Goal: Task Accomplishment & Management: Manage account settings

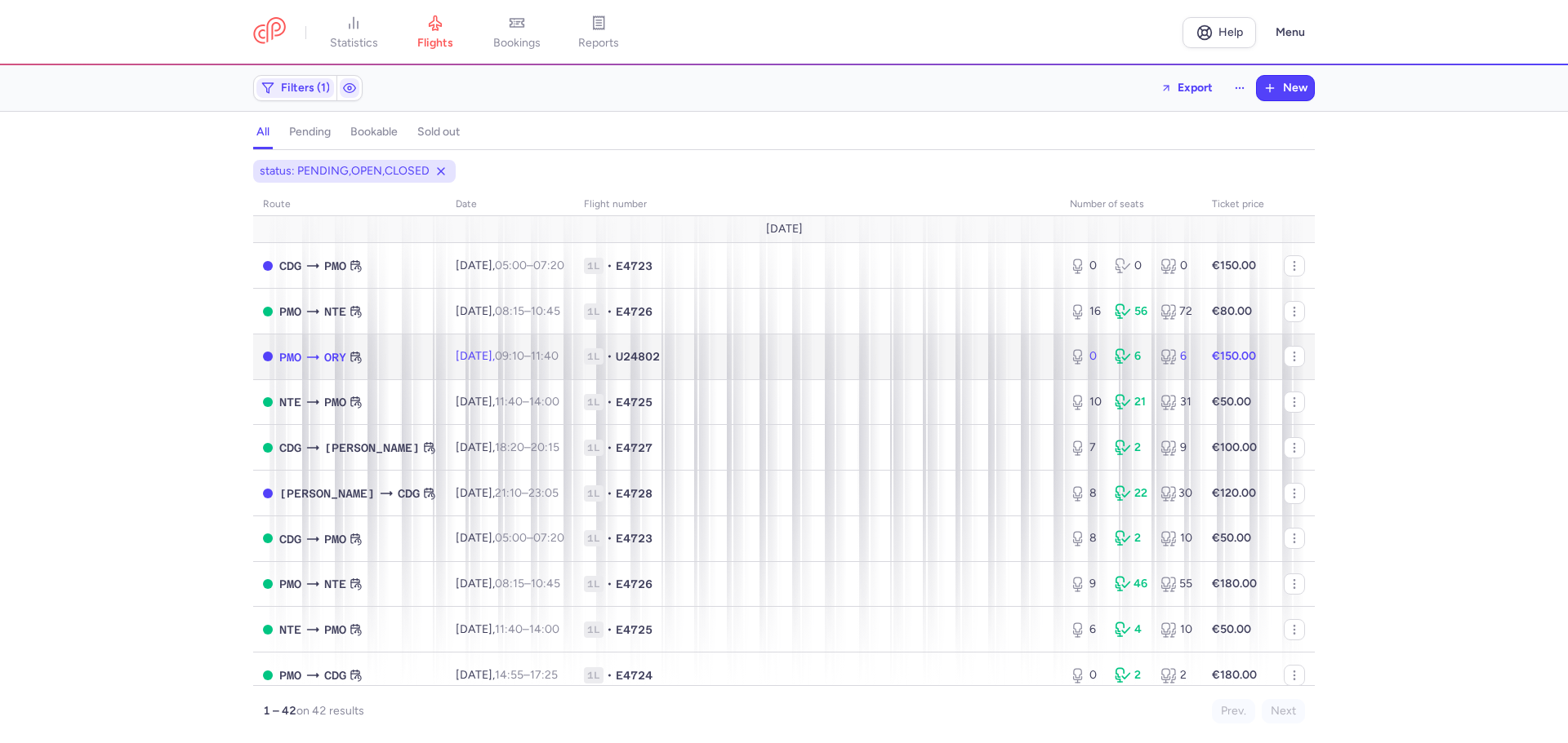
click at [649, 366] on td "1L • U24802" at bounding box center [817, 356] width 485 height 45
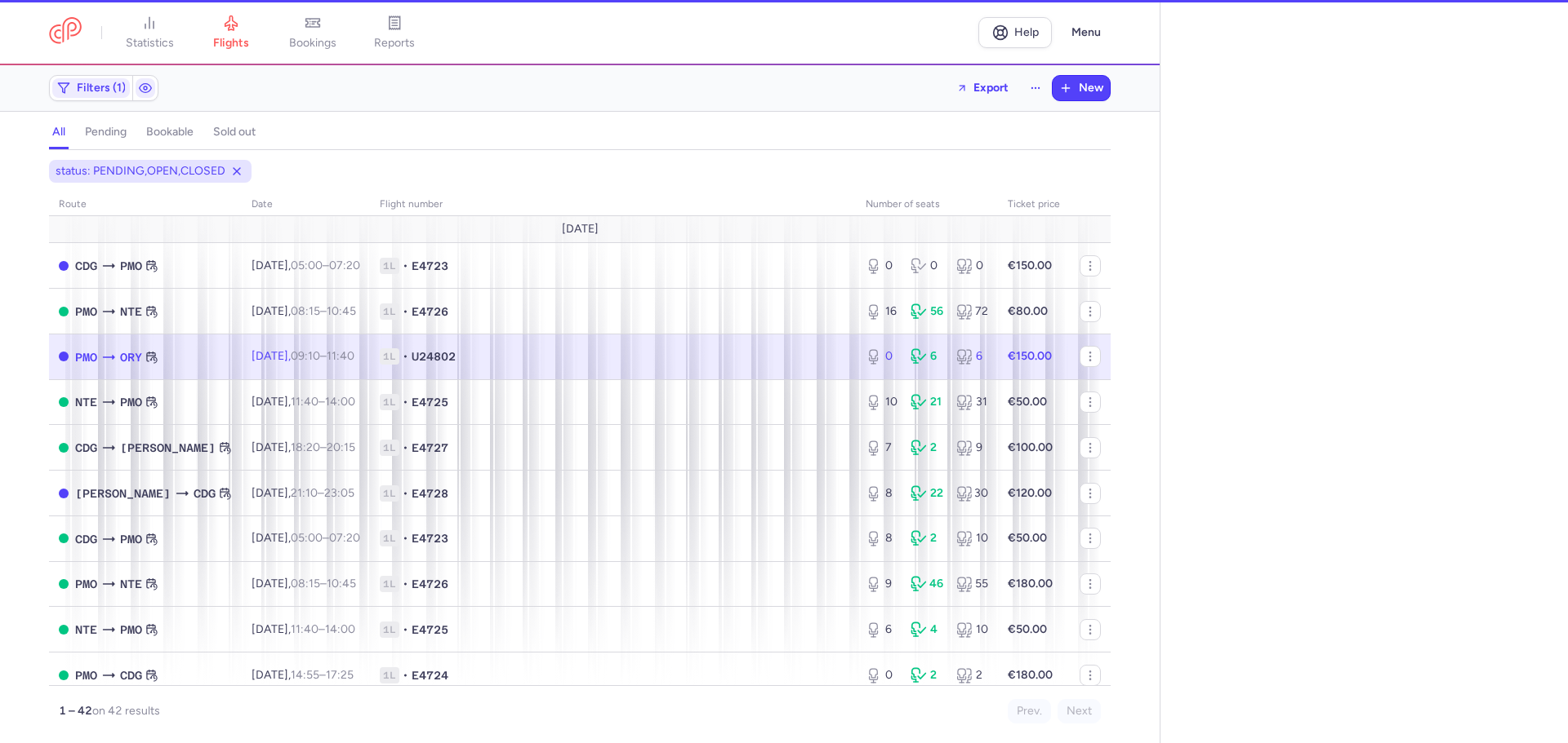
select select "days"
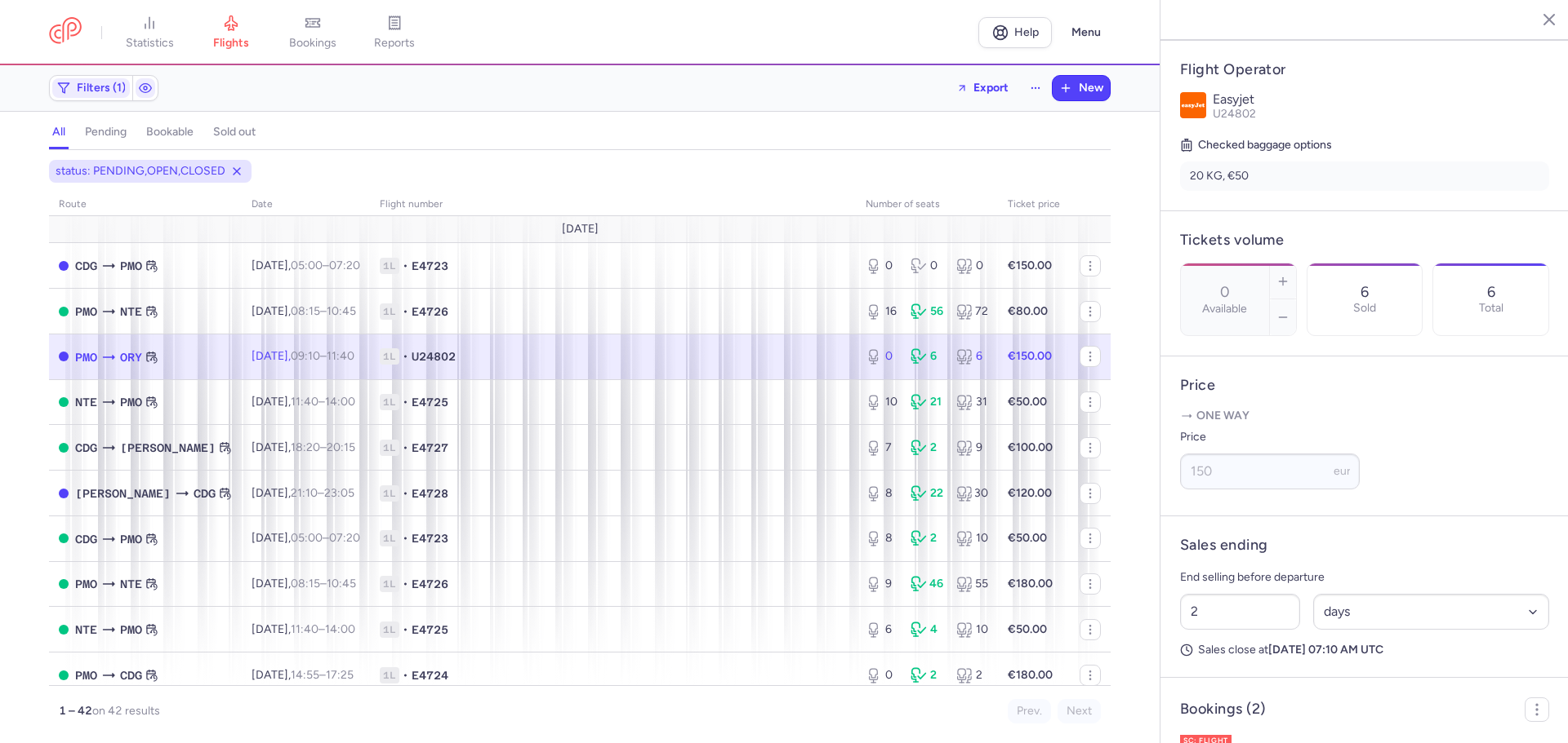
scroll to position [488, 0]
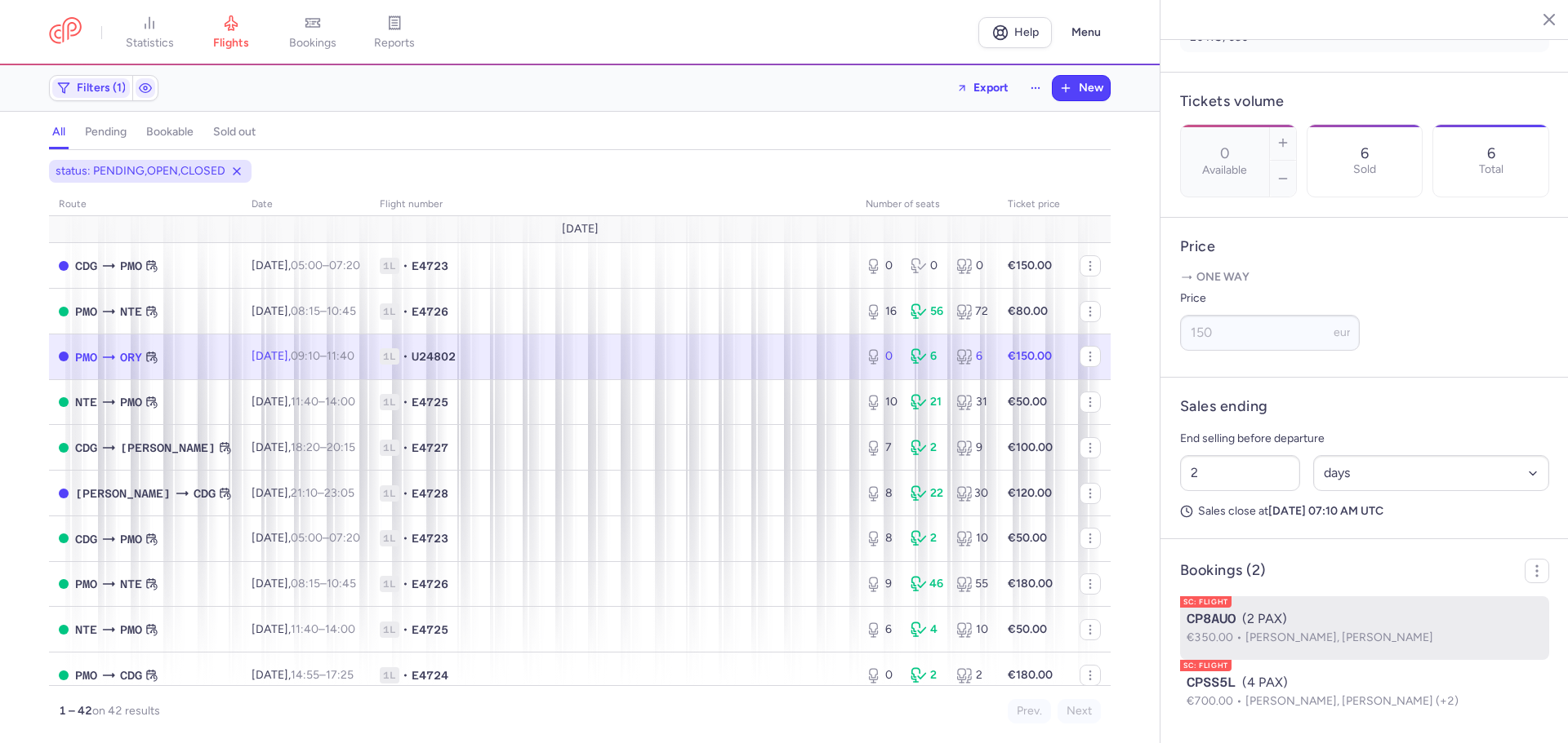
click at [1269, 611] on div "CP8AUO (2 PAX)" at bounding box center [1364, 619] width 356 height 20
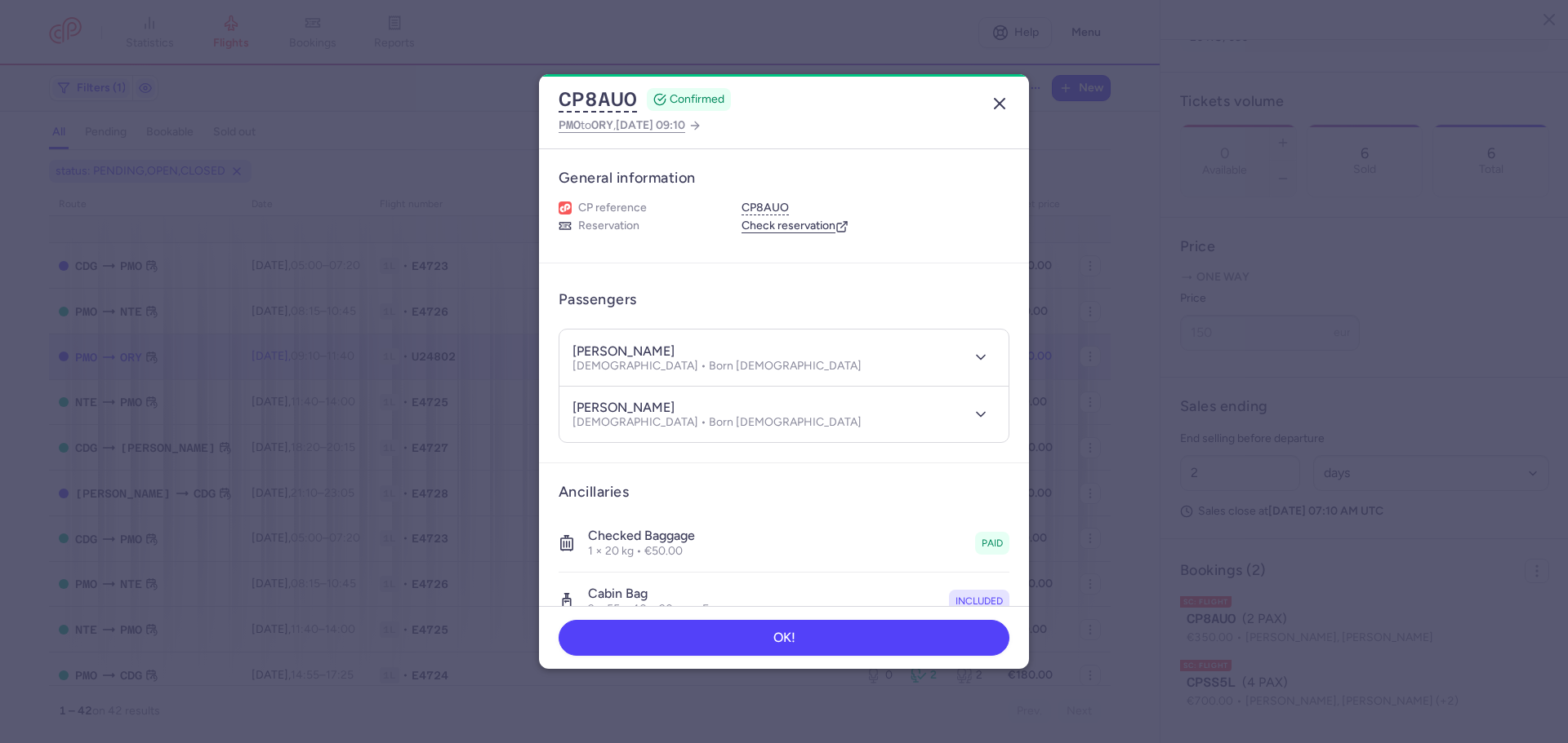
click at [998, 97] on icon "button" at bounding box center [1000, 103] width 20 height 20
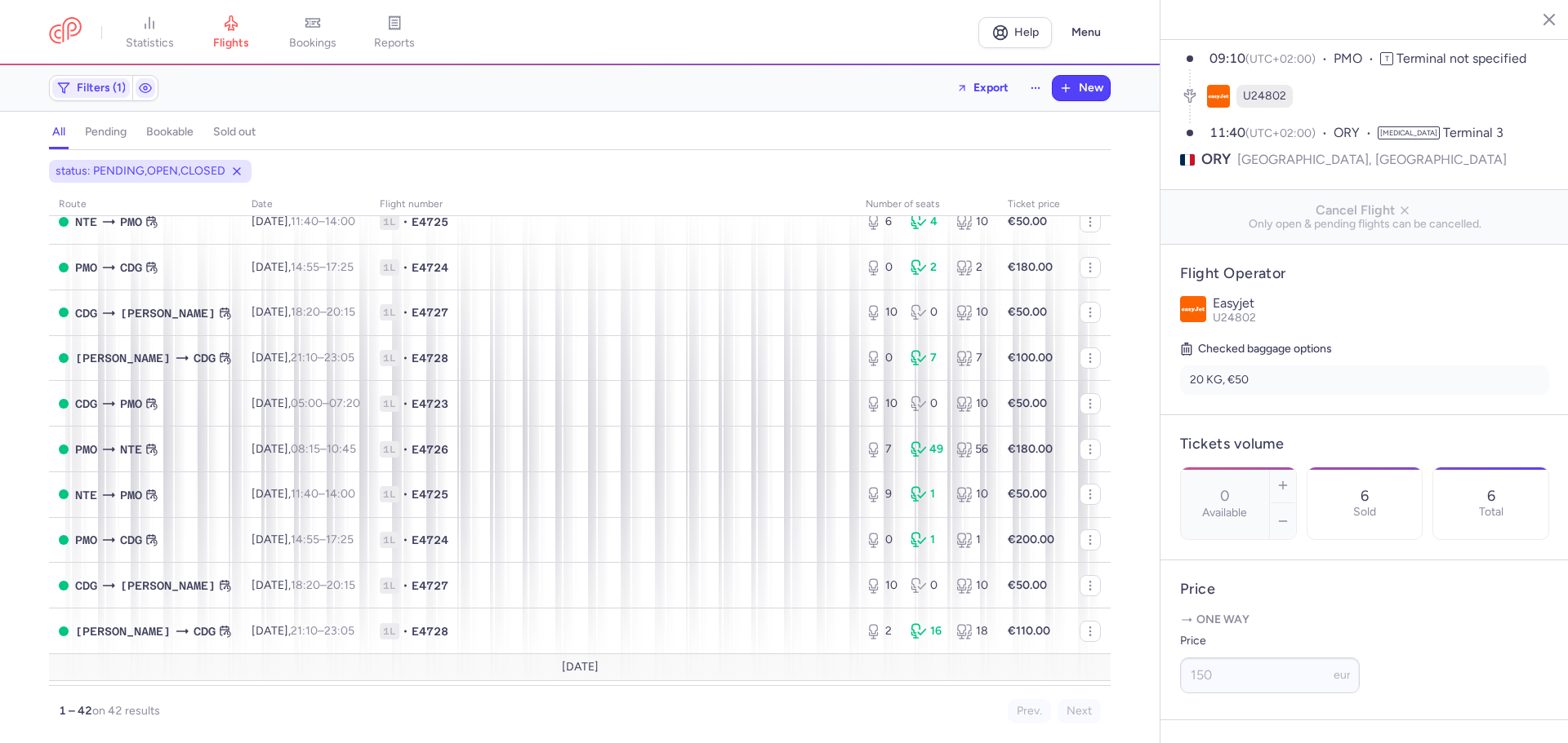
scroll to position [488, 0]
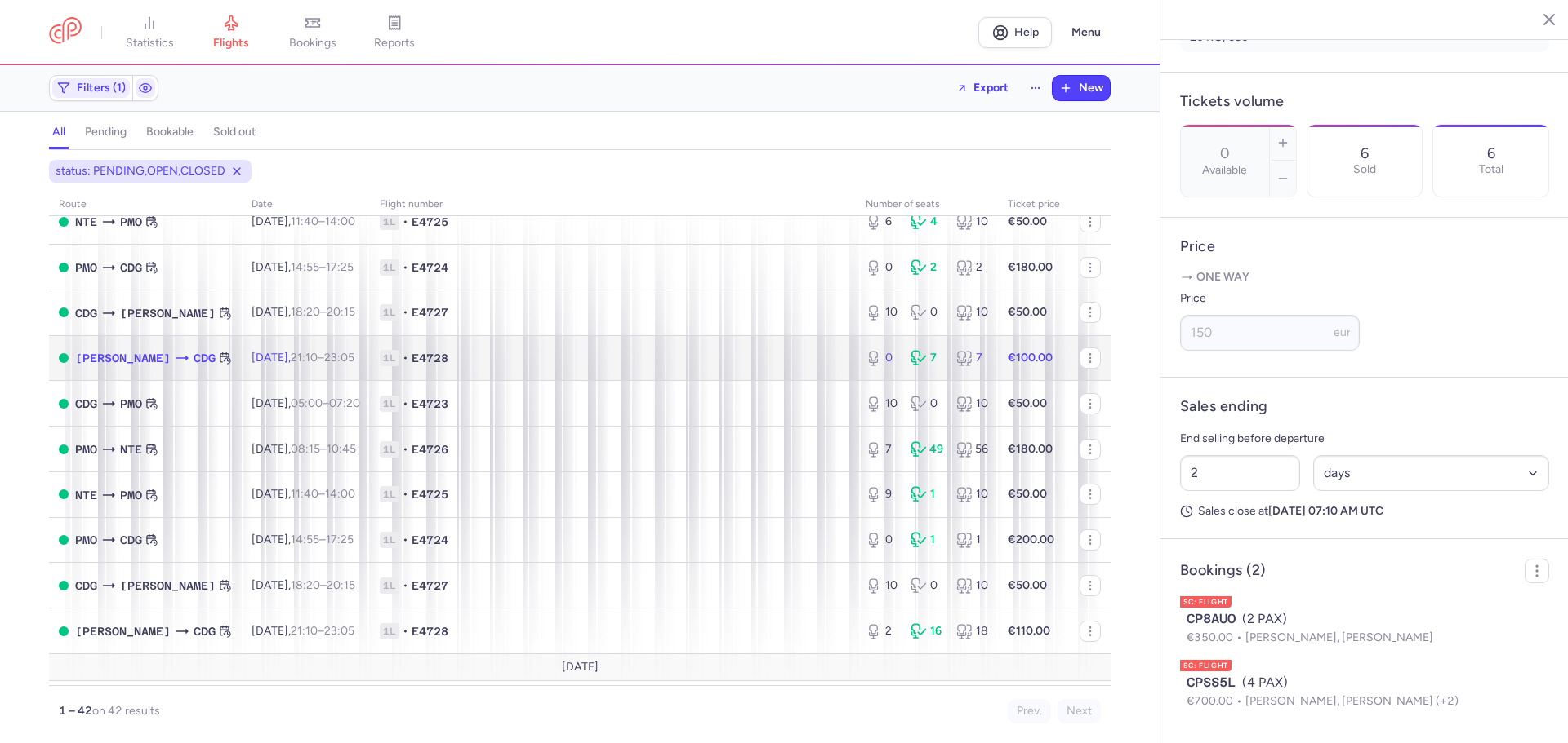
click at [626, 355] on span "1L • E4728" at bounding box center [612, 358] width 466 height 16
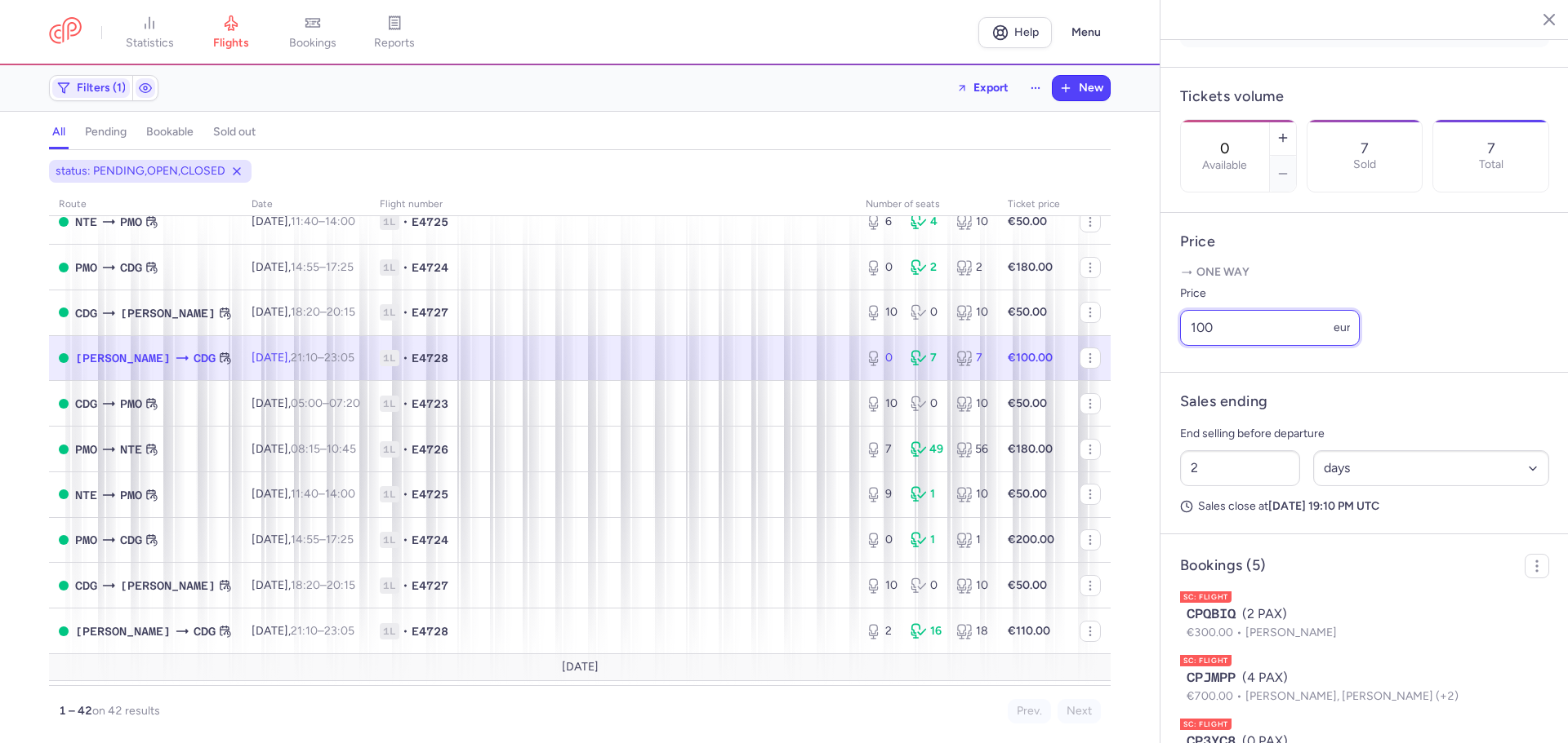
click at [1221, 334] on input "100" at bounding box center [1269, 328] width 179 height 36
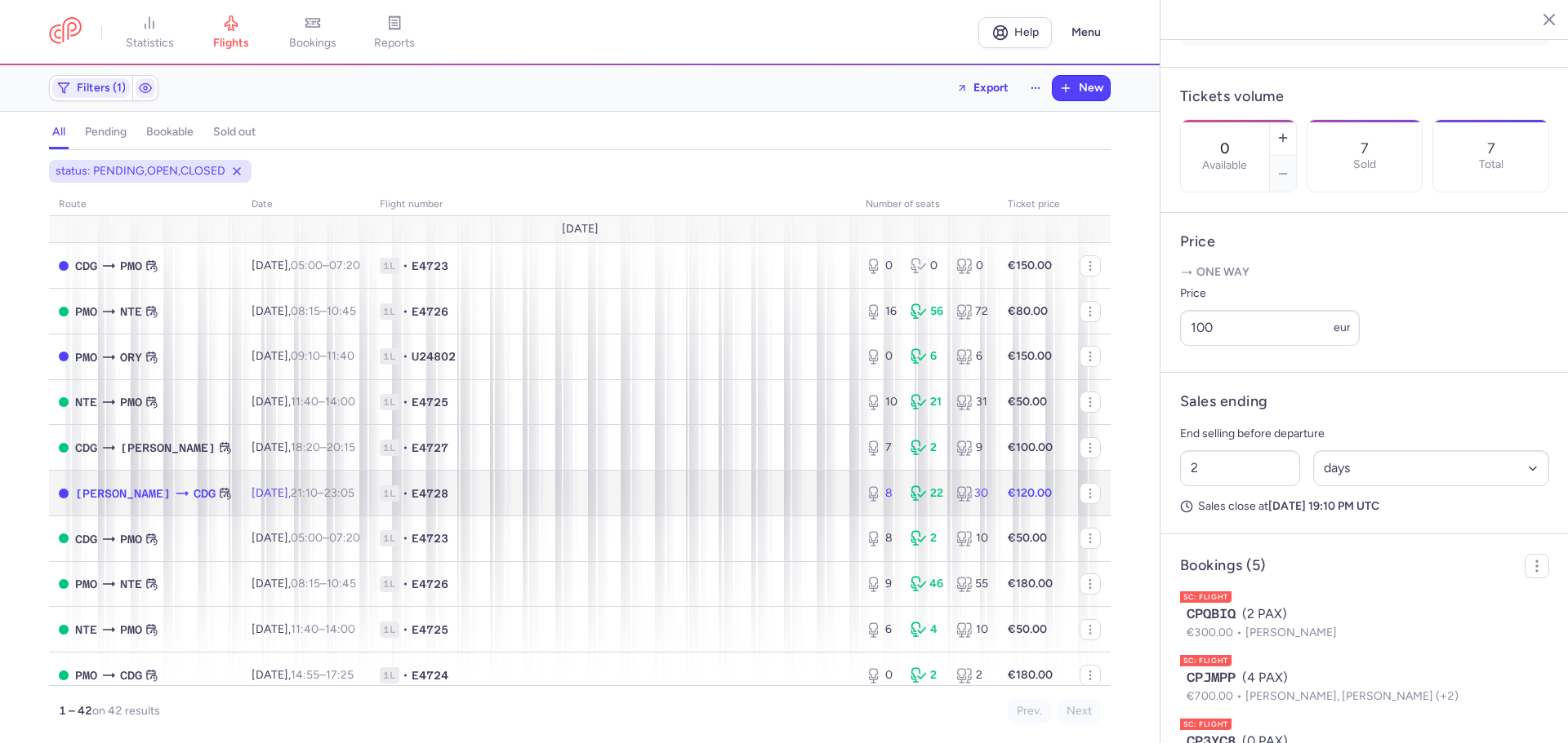
click at [563, 491] on span "1L • E4728" at bounding box center [612, 493] width 466 height 16
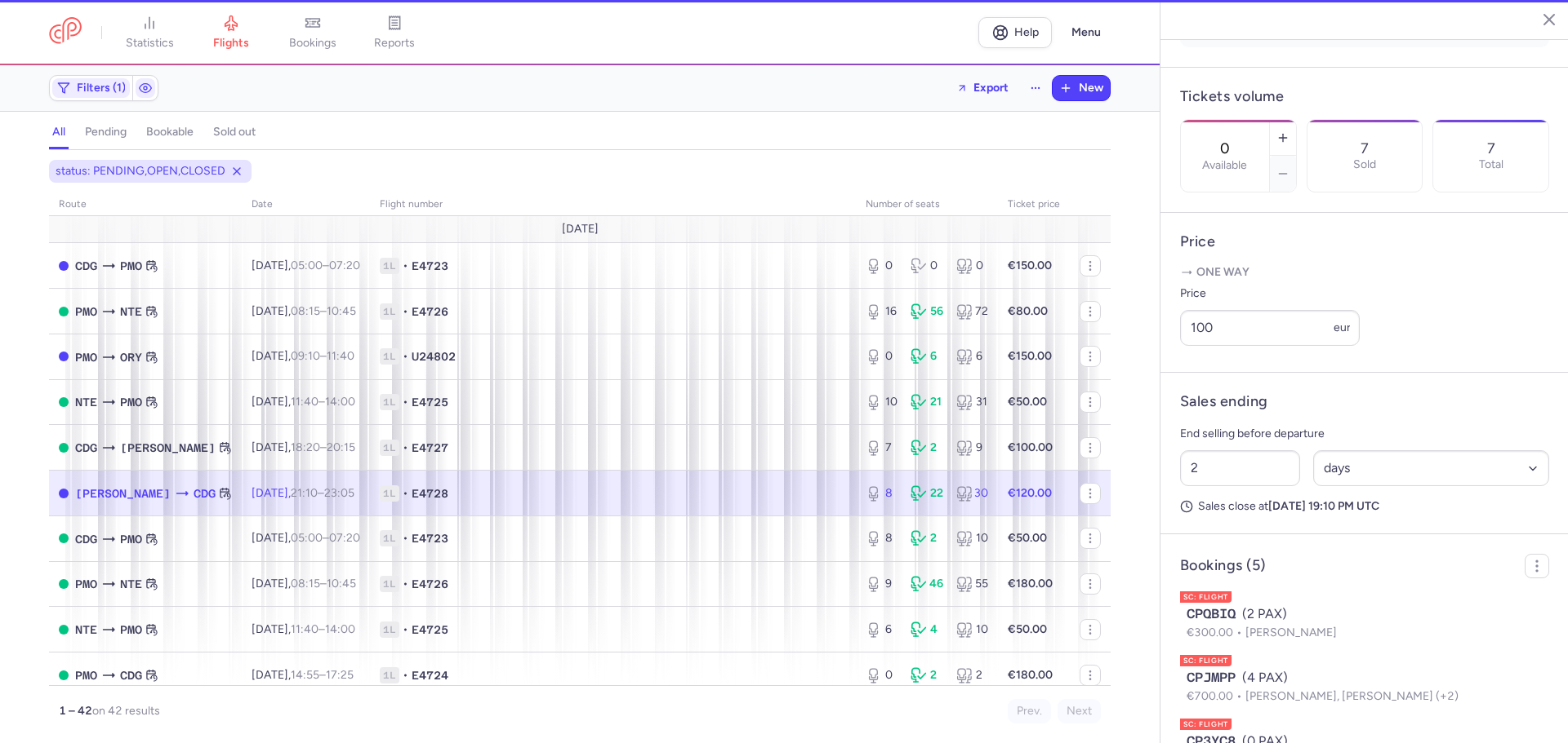
type input "8"
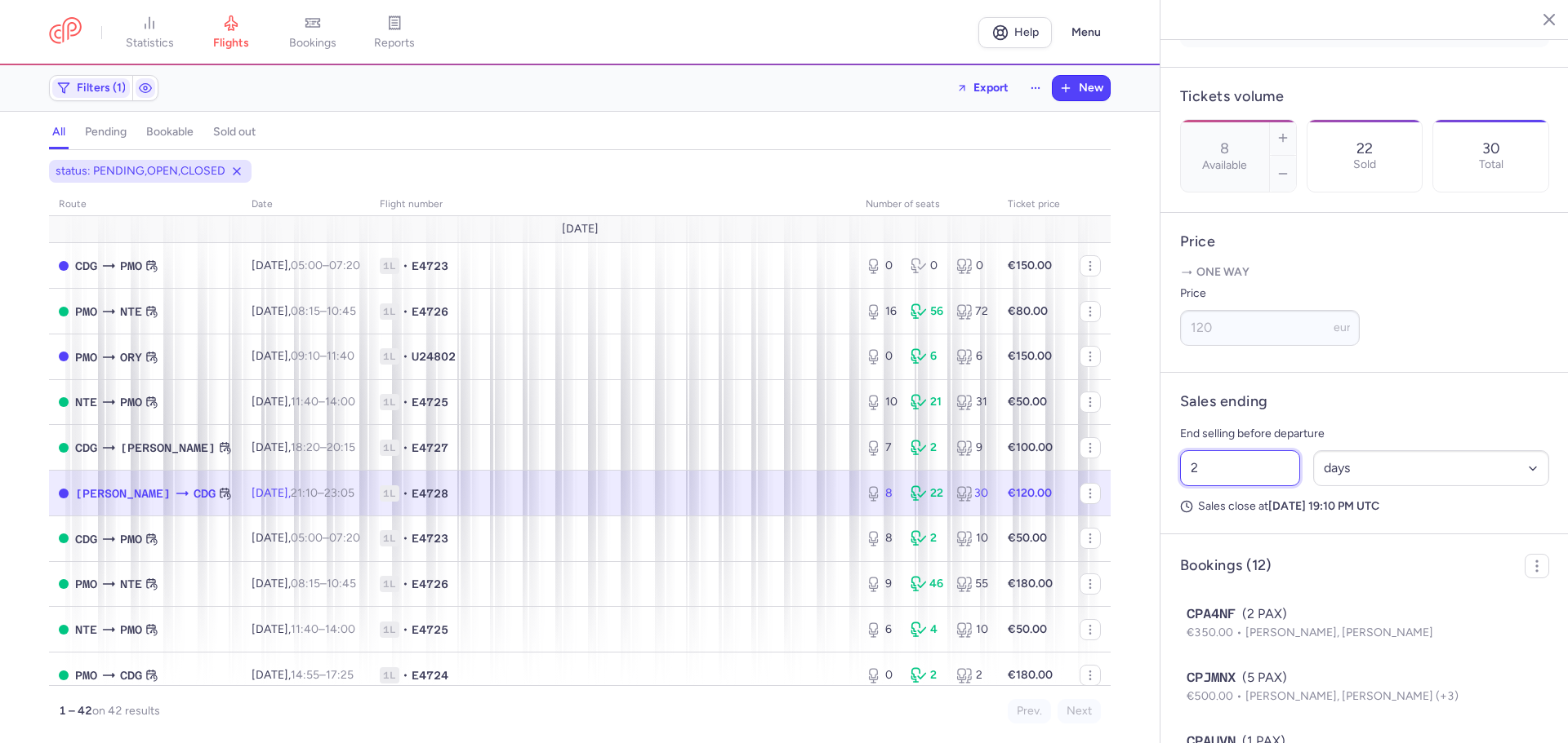
click at [1228, 480] on input "2" at bounding box center [1240, 468] width 120 height 36
type input "16"
click at [1348, 464] on select "Select an option hours days" at bounding box center [1431, 468] width 236 height 36
select select "hours"
click at [1313, 455] on select "Select an option hours days" at bounding box center [1431, 468] width 236 height 36
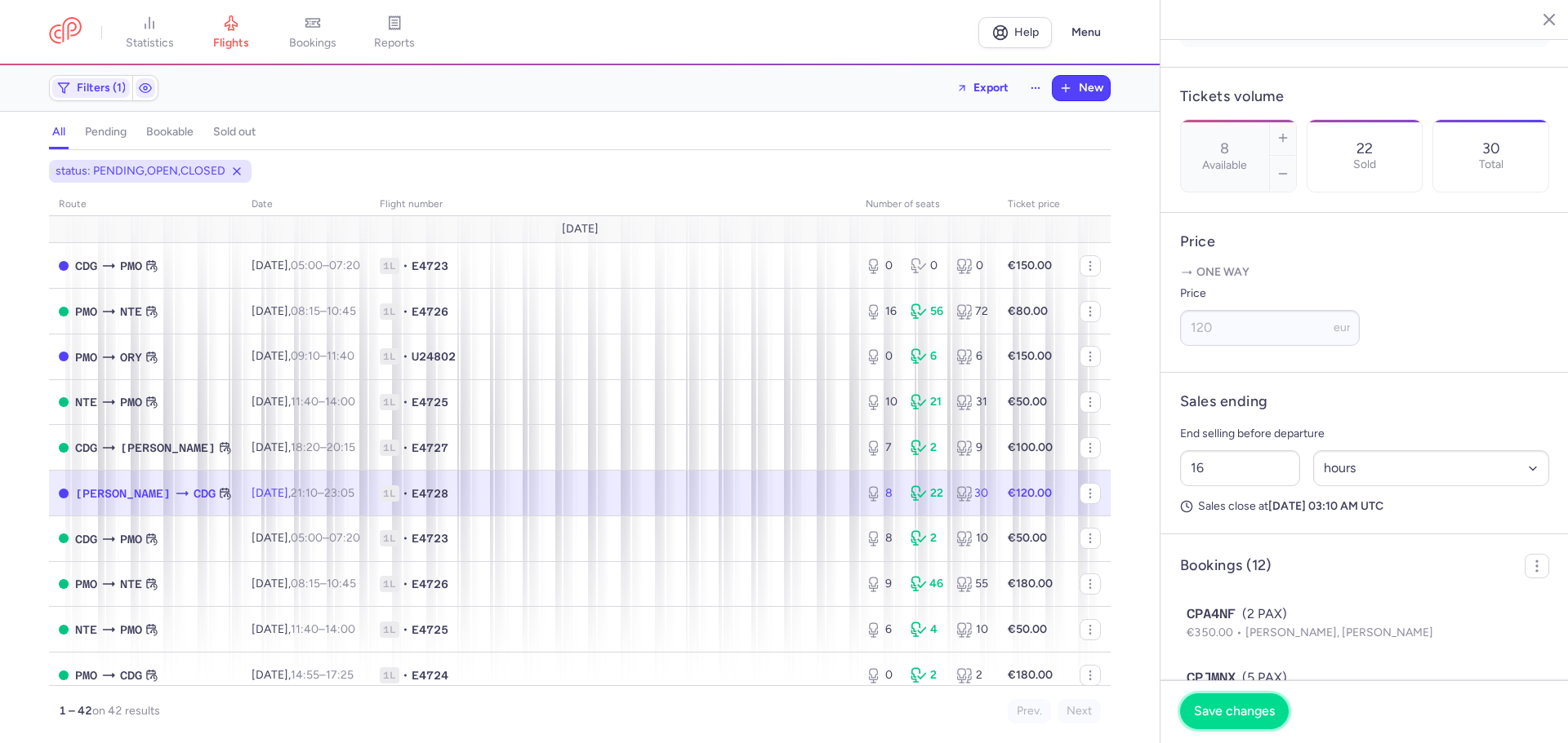
click at [1233, 713] on span "Save changes" at bounding box center [1234, 712] width 81 height 14
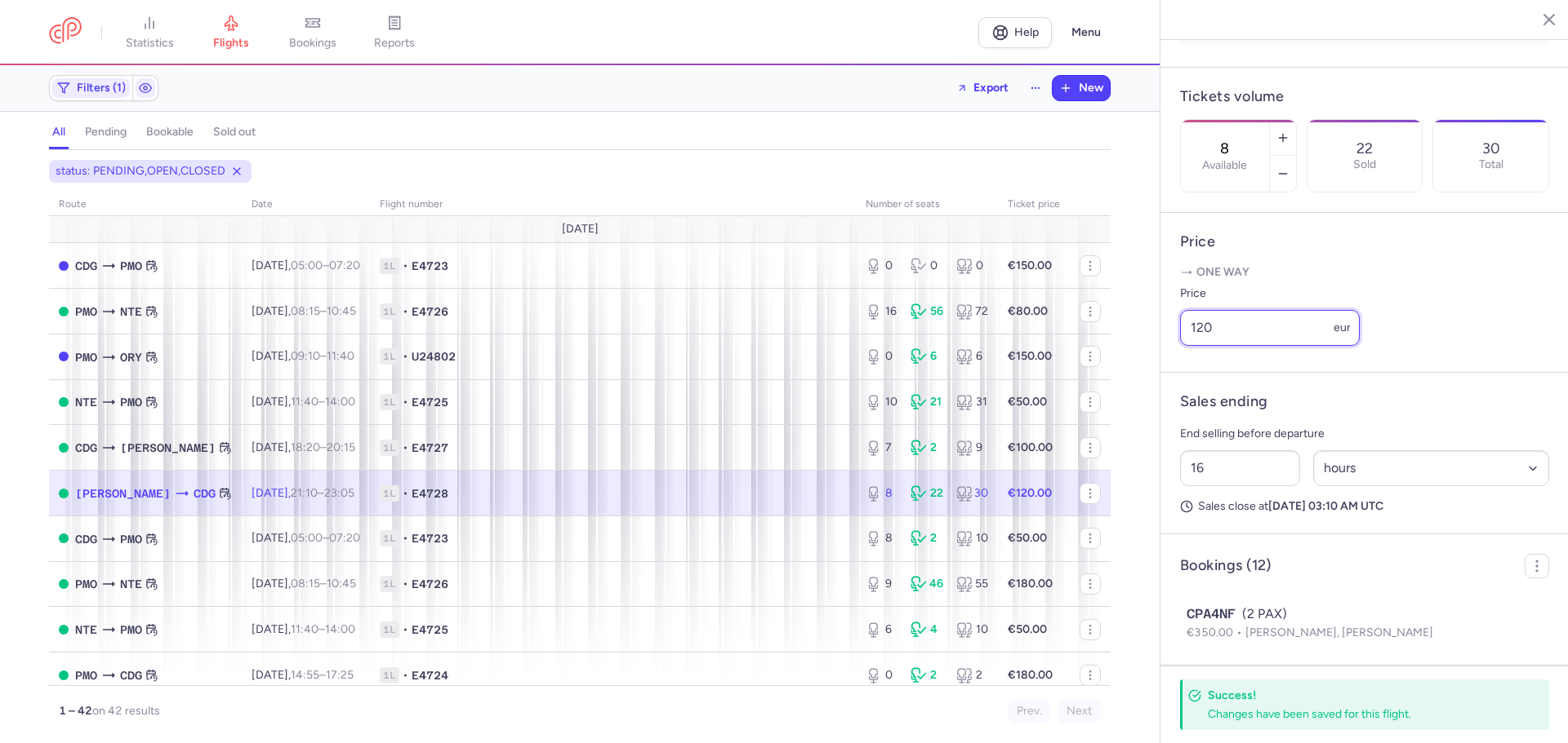
drag, startPoint x: 1229, startPoint y: 327, endPoint x: 1174, endPoint y: 331, distance: 55.1
click at [1174, 331] on article "Price One way Price 120 eur" at bounding box center [1364, 293] width 408 height 160
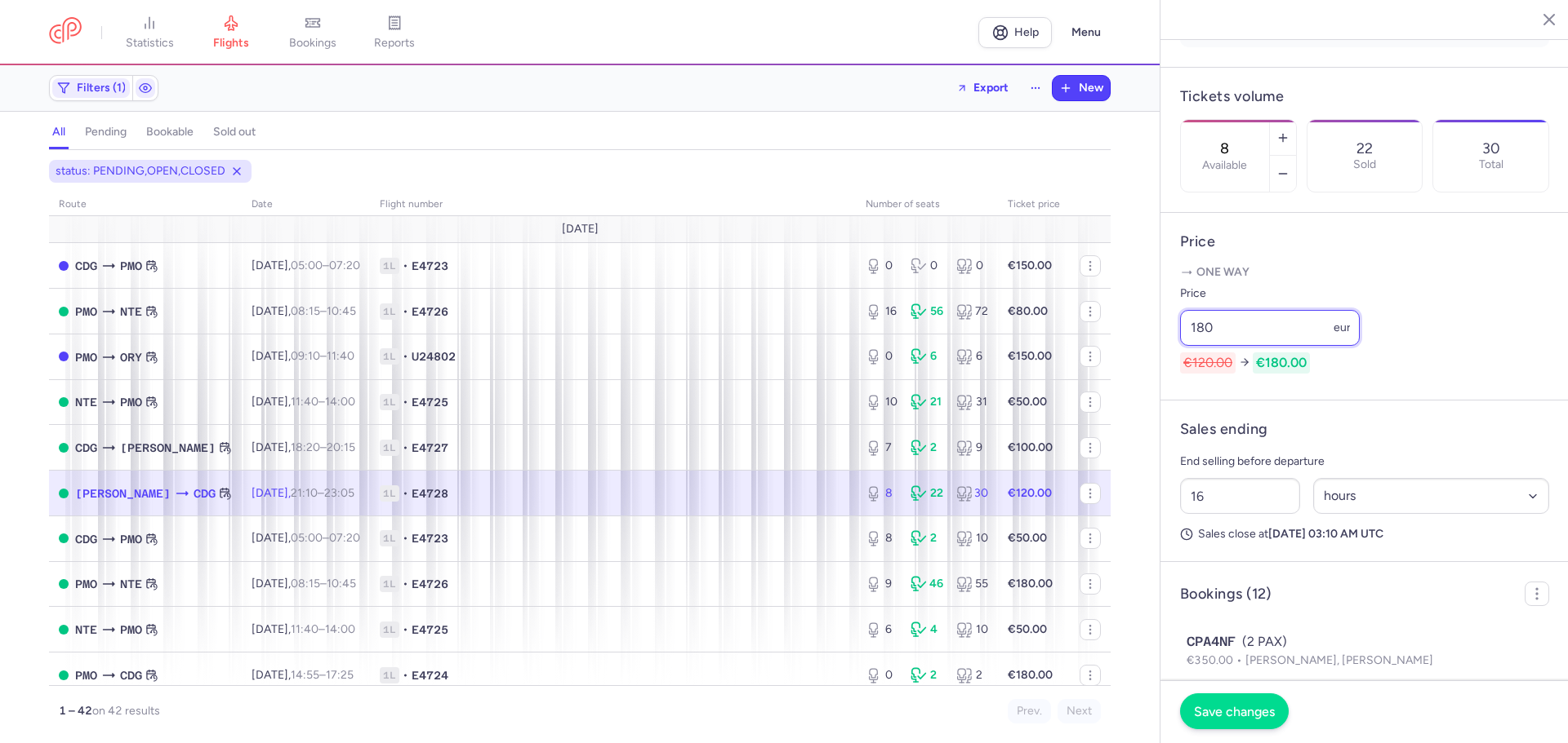
type input "180"
click at [1222, 707] on span "Save changes" at bounding box center [1234, 712] width 81 height 14
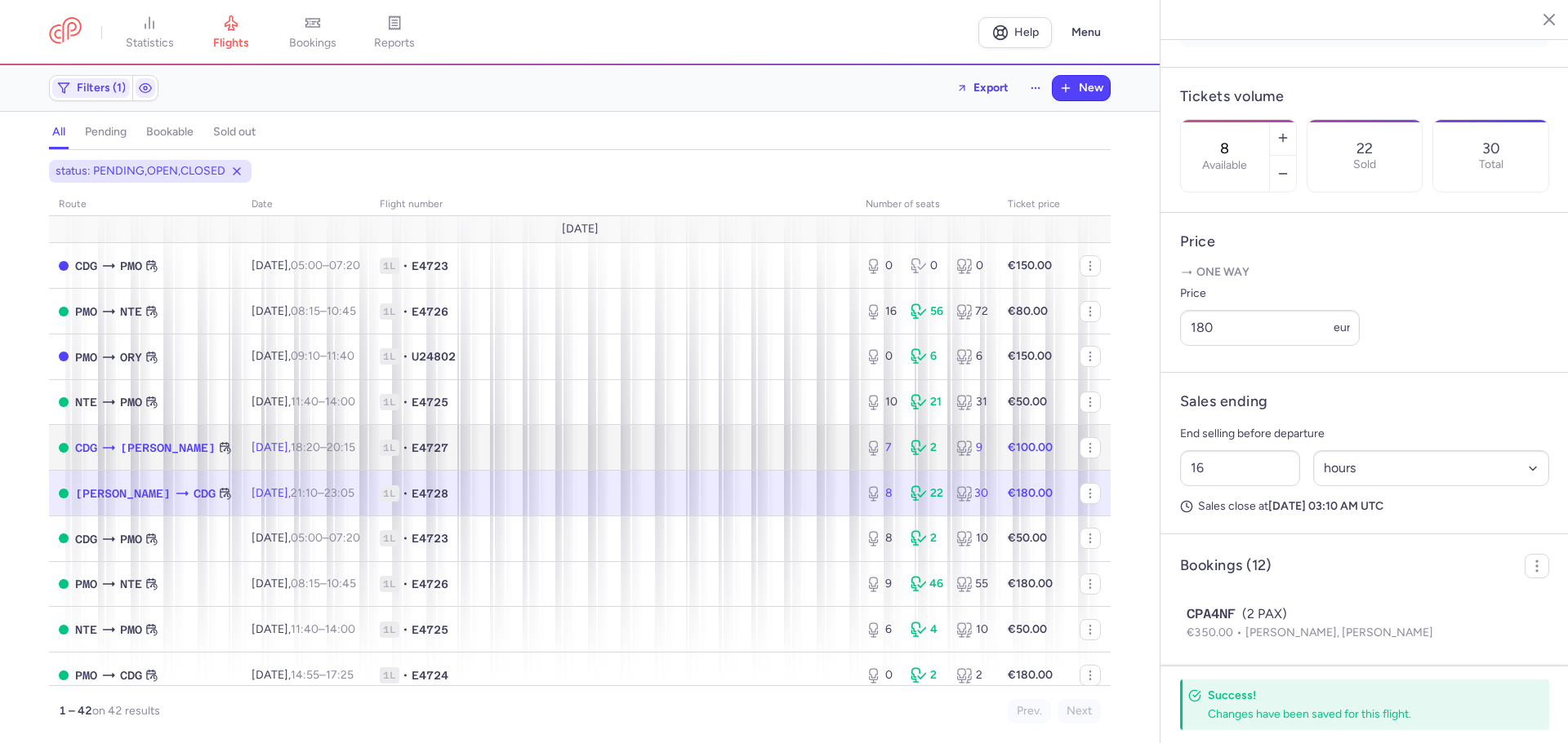
click at [585, 446] on span "1L • E4727" at bounding box center [612, 448] width 466 height 16
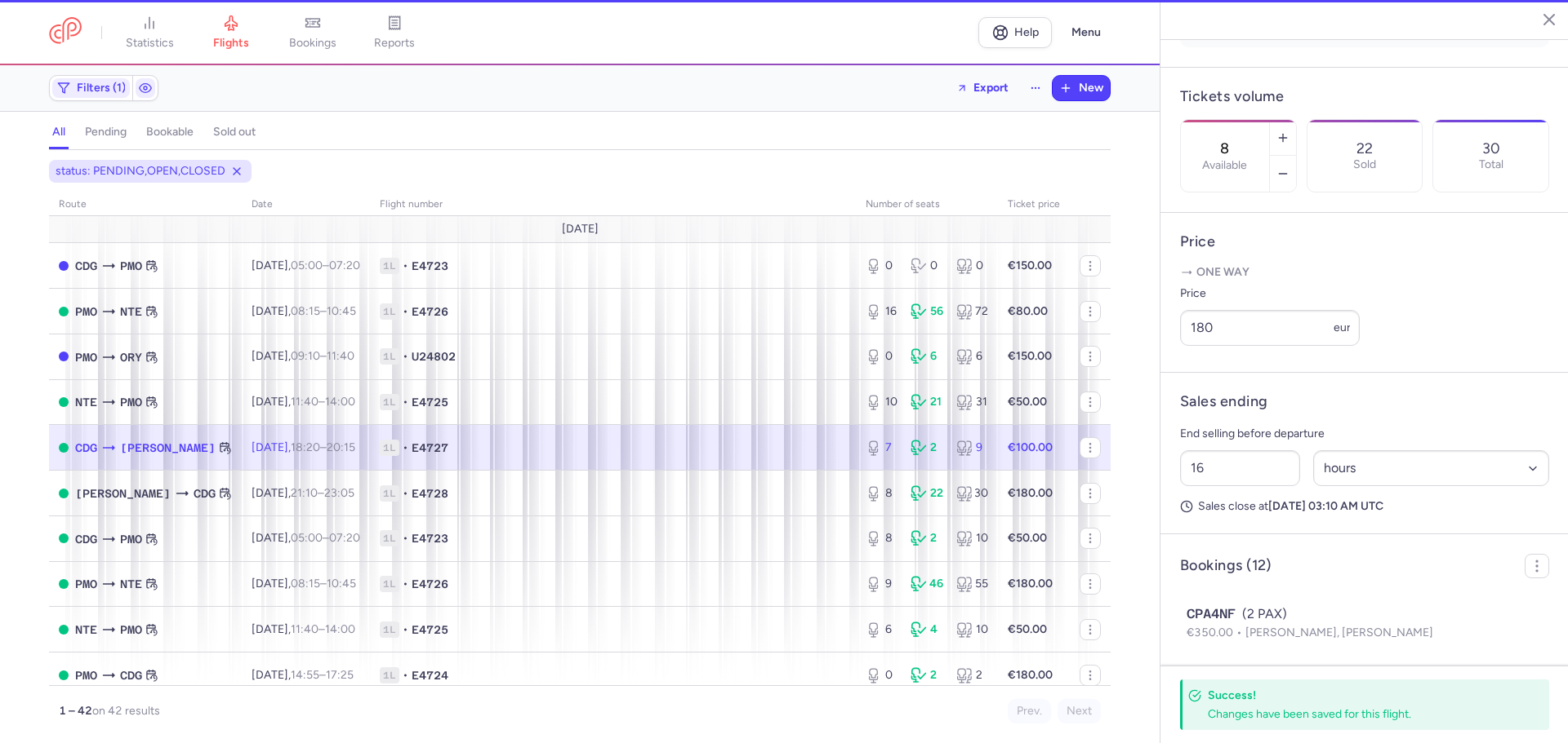
type input "7"
type input "1"
select select "days"
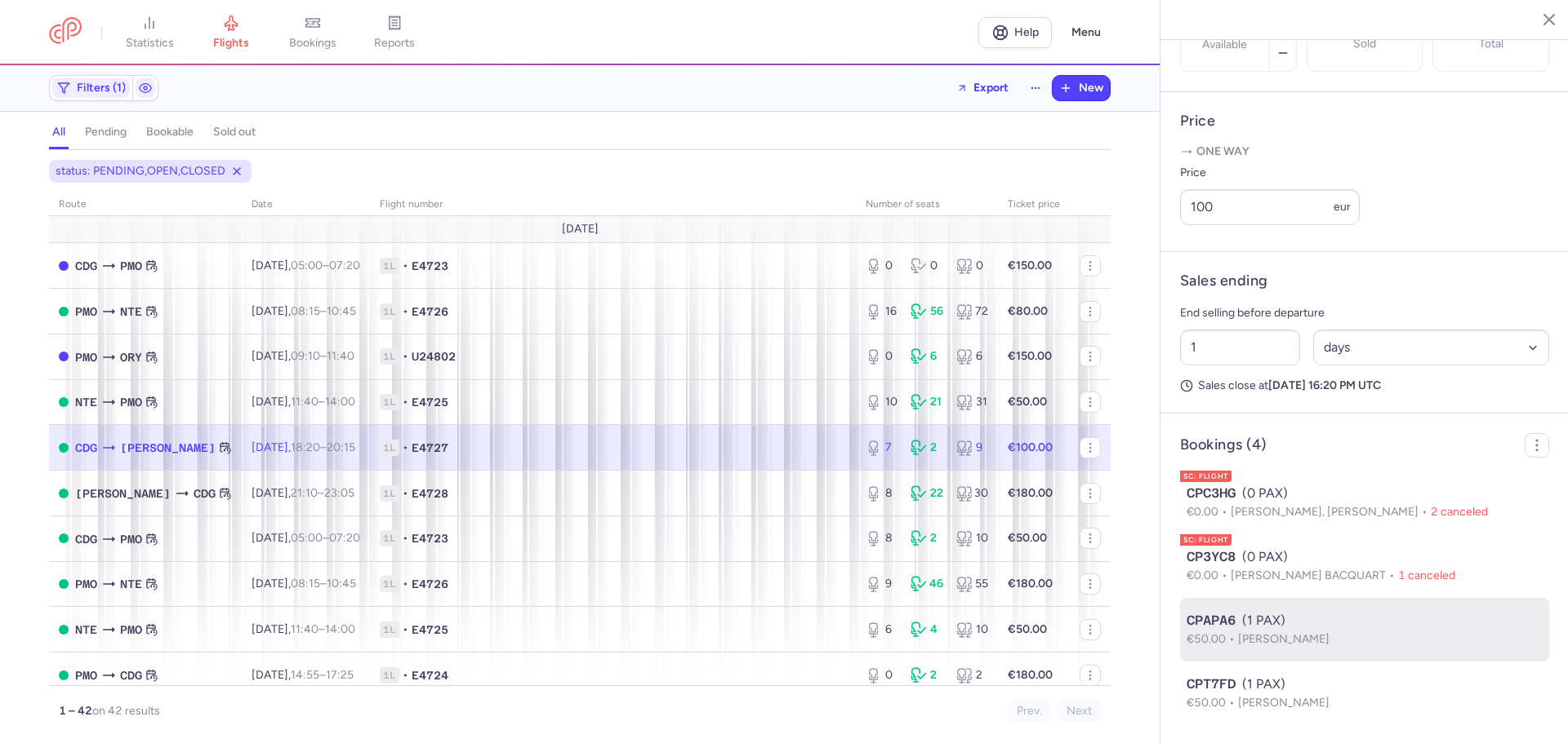
scroll to position [615, 0]
